Goal: Task Accomplishment & Management: Use online tool/utility

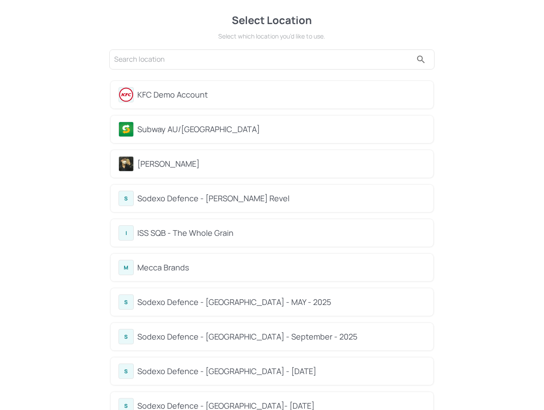
click at [179, 122] on div "Subway AU/[GEOGRAPHIC_DATA]" at bounding box center [271, 129] width 307 height 15
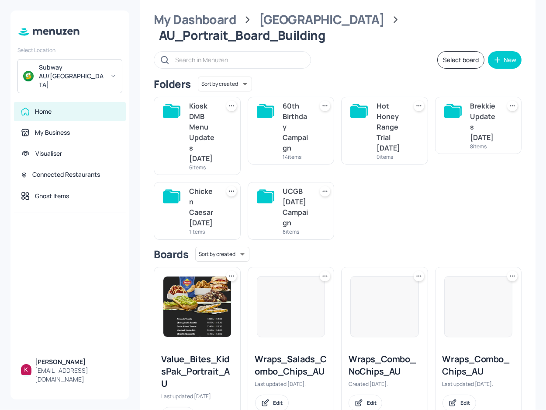
scroll to position [159, 0]
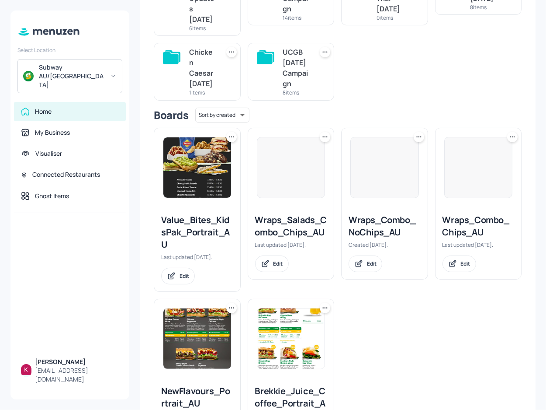
click at [199, 215] on div "Value_Bites_KidsPak_Portrait_AU Last updated [DATE]. Edit" at bounding box center [197, 249] width 86 height 84
click at [193, 181] on img at bounding box center [197, 167] width 68 height 60
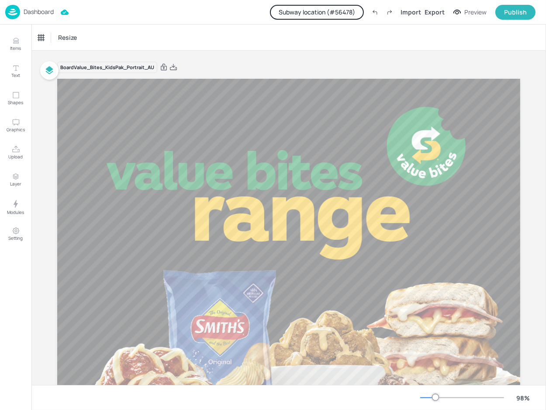
click at [323, 16] on button "Subway location (# 56478 )" at bounding box center [317, 12] width 94 height 15
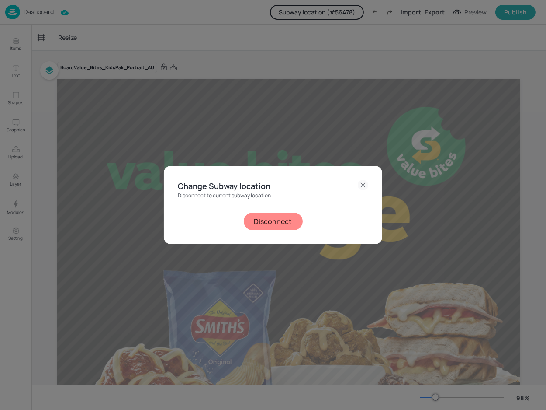
click at [274, 221] on button "Disconnect" at bounding box center [273, 220] width 59 height 17
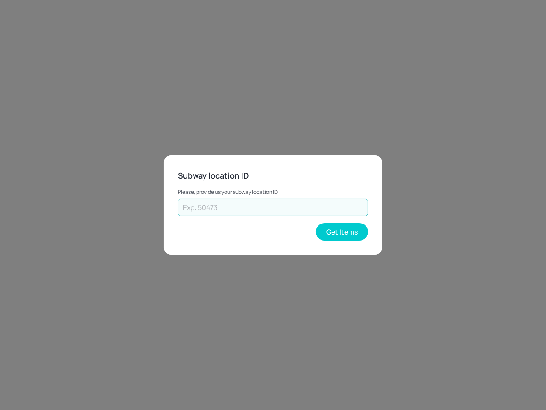
click at [263, 203] on input "text" at bounding box center [273, 206] width 191 height 17
paste input "45443"
type input "45443"
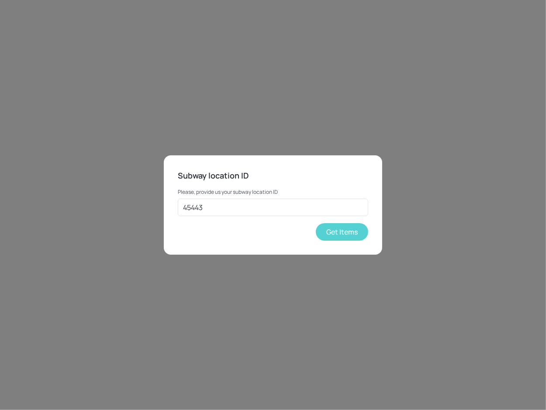
click at [345, 229] on button "Get Items" at bounding box center [342, 231] width 52 height 17
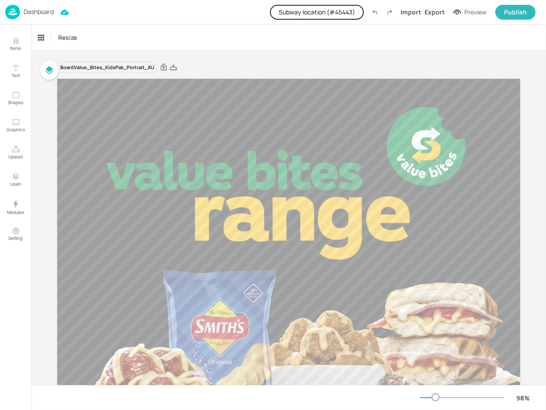
drag, startPoint x: 12, startPoint y: 44, endPoint x: 96, endPoint y: 107, distance: 104.3
click at [12, 44] on icon "Items" at bounding box center [16, 41] width 8 height 8
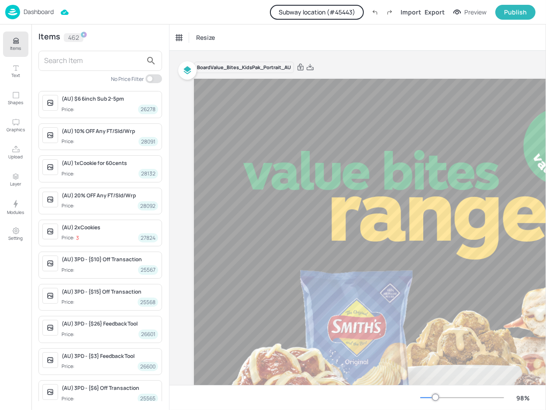
click at [72, 60] on input "text" at bounding box center [93, 61] width 98 height 14
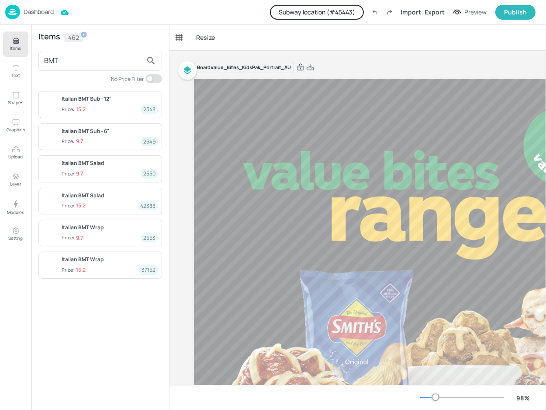
drag, startPoint x: 87, startPoint y: 63, endPoint x: -13, endPoint y: 64, distance: 99.7
click at [0, 64] on html "Dashboard Subway location (# 45443 ) Import Export Preview Publish Items Text S…" at bounding box center [273, 205] width 546 height 410
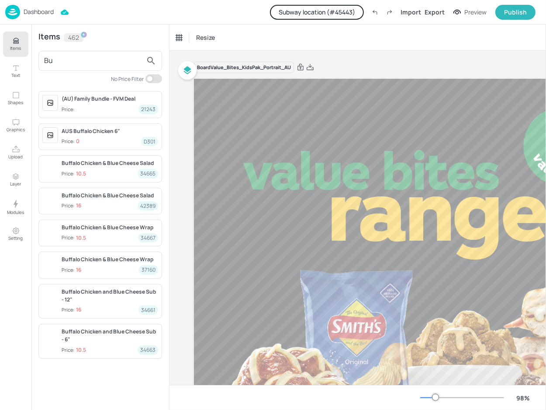
paste input "ù"
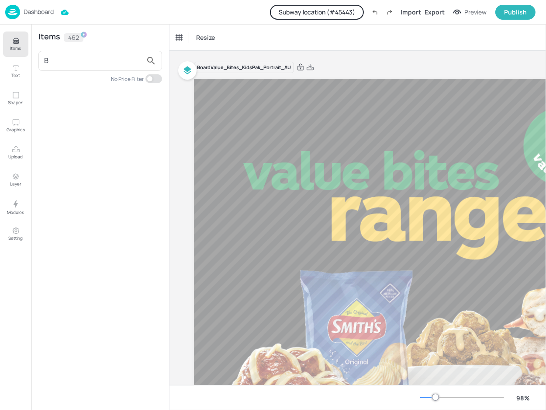
paste input "uf"
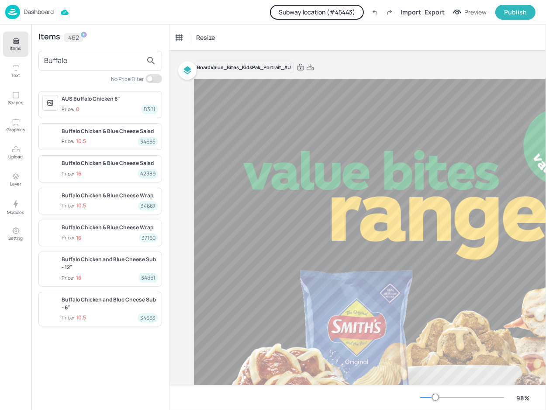
type input "Buffalo"
